Goal: Obtain resource: Download file/media

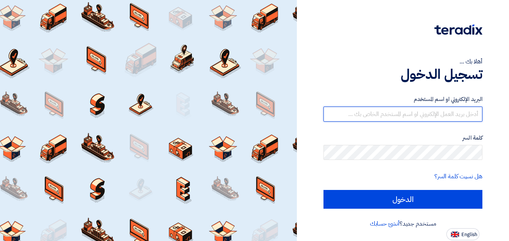
type input "[DOMAIN_NAME][EMAIL_ADDRESS][DOMAIN_NAME]"
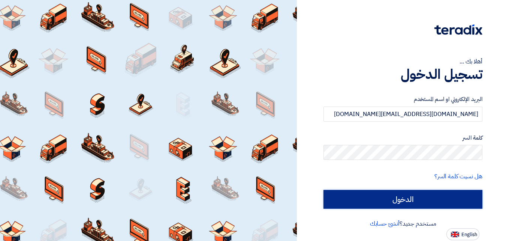
drag, startPoint x: 0, startPoint y: 0, endPoint x: 394, endPoint y: 192, distance: 438.6
click at [394, 192] on input "الدخول" at bounding box center [403, 199] width 159 height 19
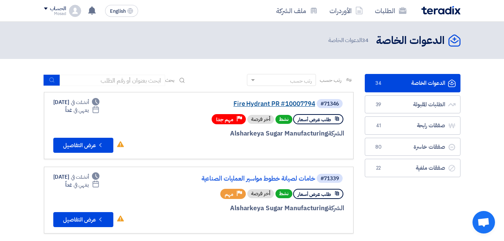
click at [302, 101] on link "Fire Hydrant PR #10007794" at bounding box center [240, 104] width 150 height 7
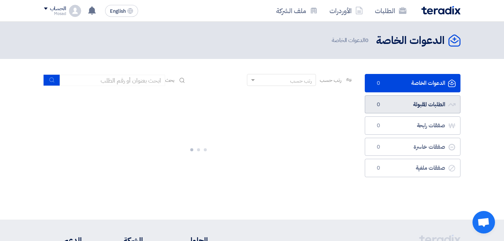
click at [394, 105] on link "الطلبات المقبولة الطلبات المقبولة 0" at bounding box center [413, 104] width 96 height 18
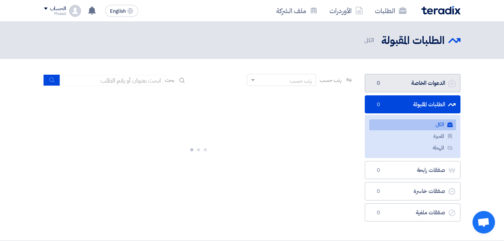
click at [378, 87] on span "0" at bounding box center [378, 84] width 9 height 8
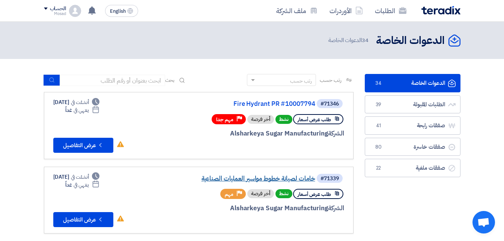
click at [251, 178] on link "خامات لصيانة خطوط مواسير العمليات الصناعية" at bounding box center [240, 178] width 150 height 7
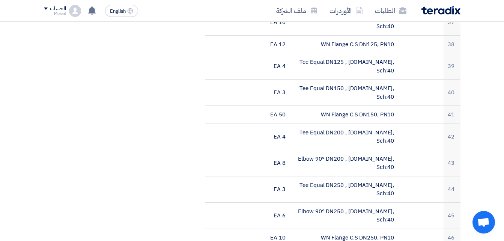
scroll to position [1313, 0]
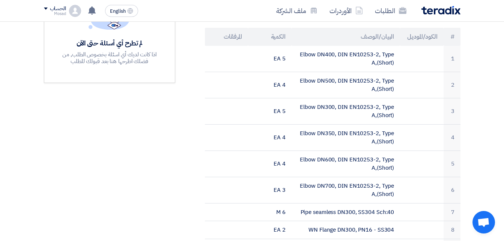
scroll to position [150, 0]
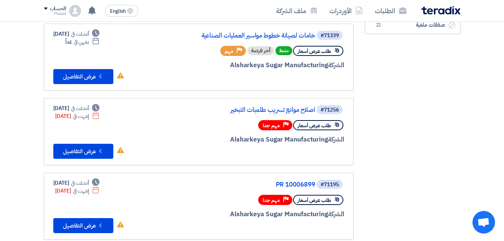
scroll to position [38, 0]
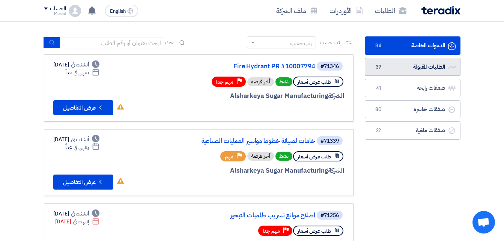
click at [411, 69] on link "الطلبات المقبولة الطلبات المقبولة 39" at bounding box center [413, 67] width 96 height 18
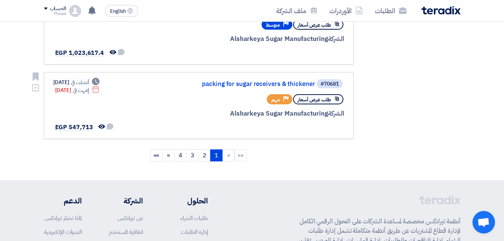
scroll to position [713, 0]
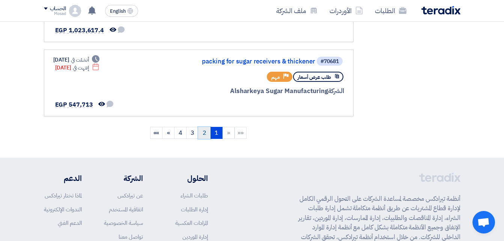
click at [201, 134] on link "2" at bounding box center [204, 133] width 12 height 12
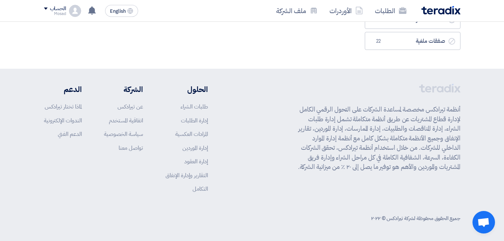
scroll to position [0, 0]
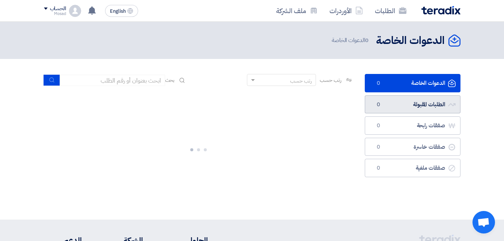
click at [395, 104] on link "الطلبات المقبولة الطلبات المقبولة 0" at bounding box center [413, 104] width 96 height 18
